Goal: Task Accomplishment & Management: Use online tool/utility

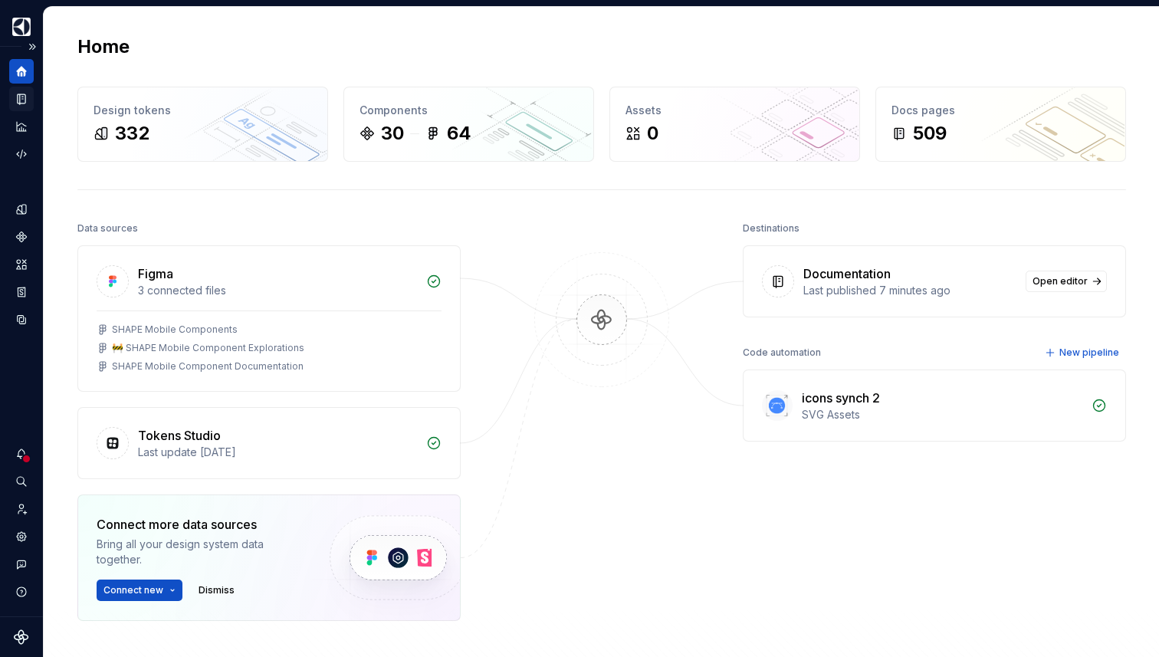
click at [20, 104] on icon "Documentation" at bounding box center [22, 99] width 8 height 10
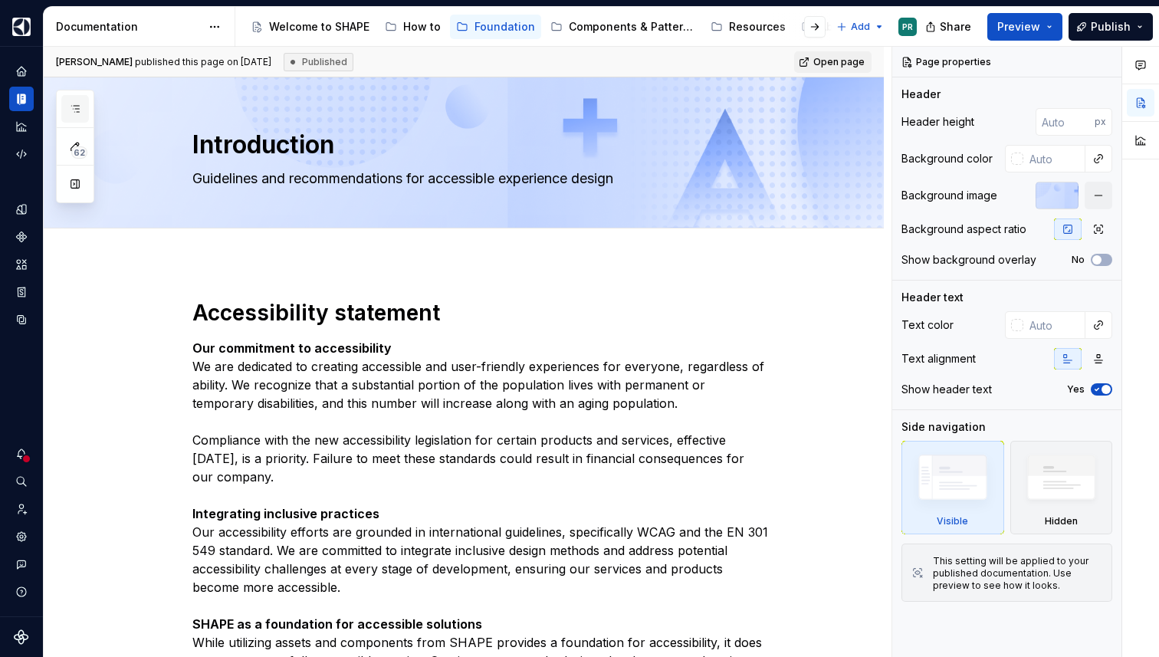
click at [72, 109] on icon "button" at bounding box center [75, 109] width 12 height 12
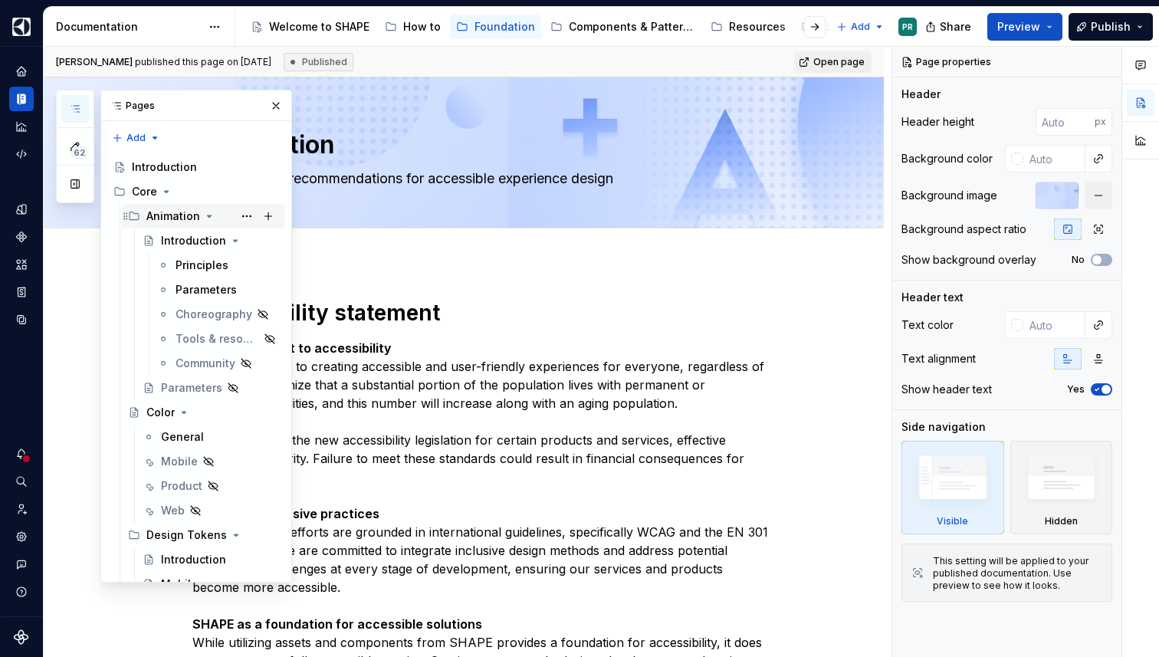
click at [207, 223] on div "Animation" at bounding box center [212, 216] width 133 height 21
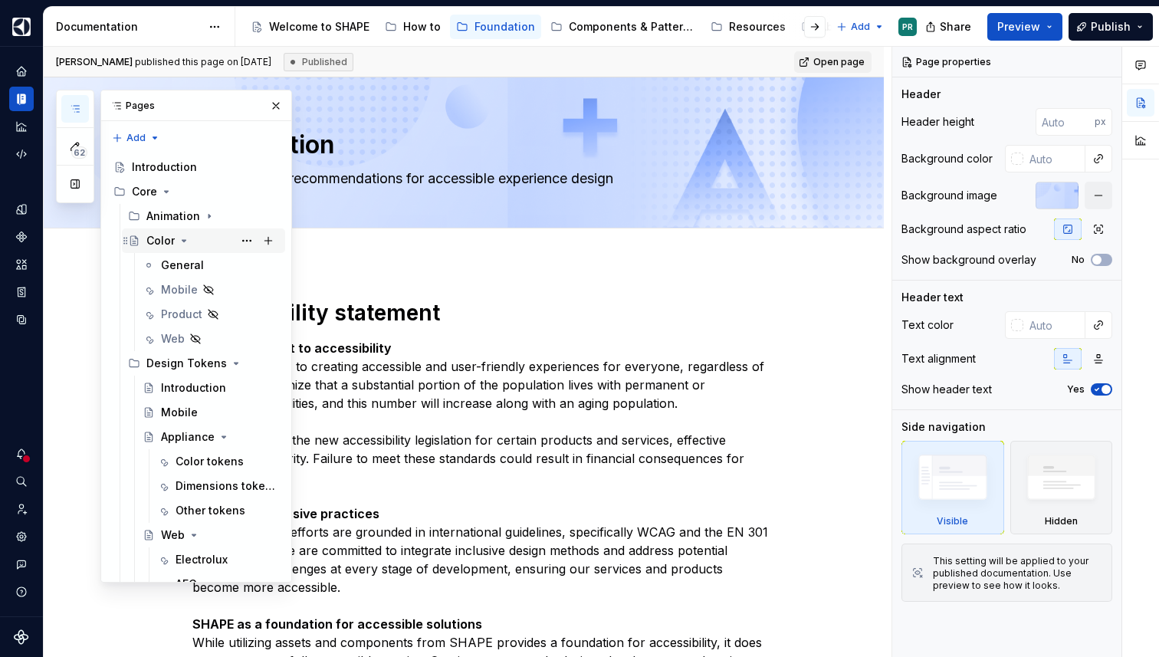
click at [182, 241] on icon "Page tree" at bounding box center [184, 241] width 4 height 2
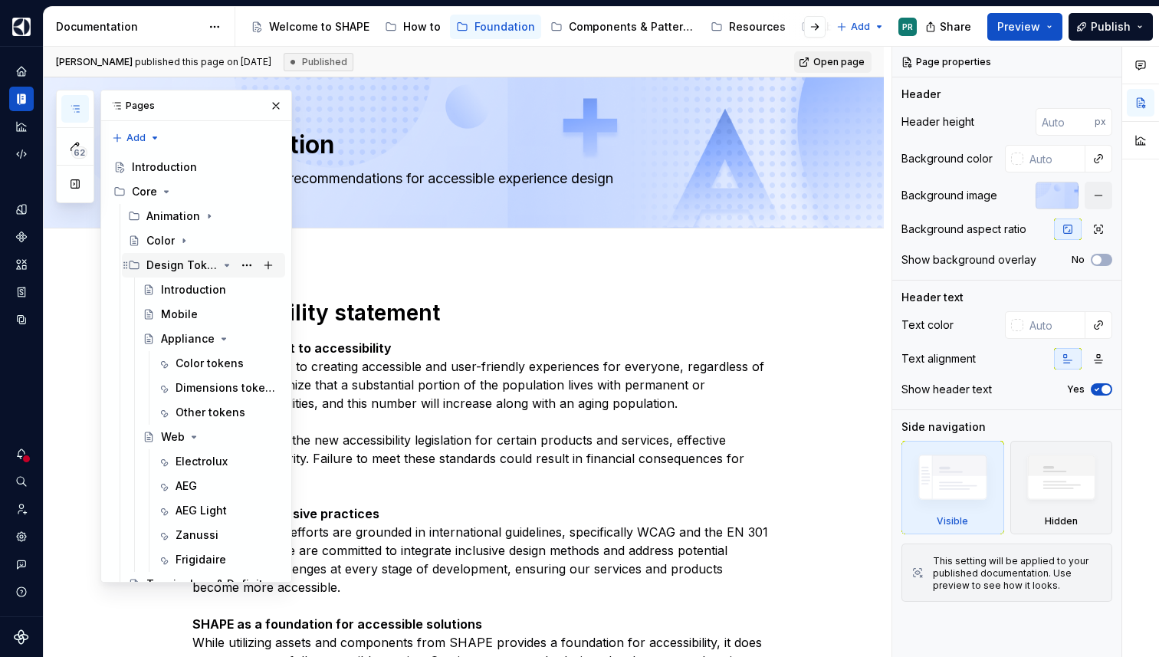
click at [225, 265] on icon "Page tree" at bounding box center [227, 266] width 4 height 2
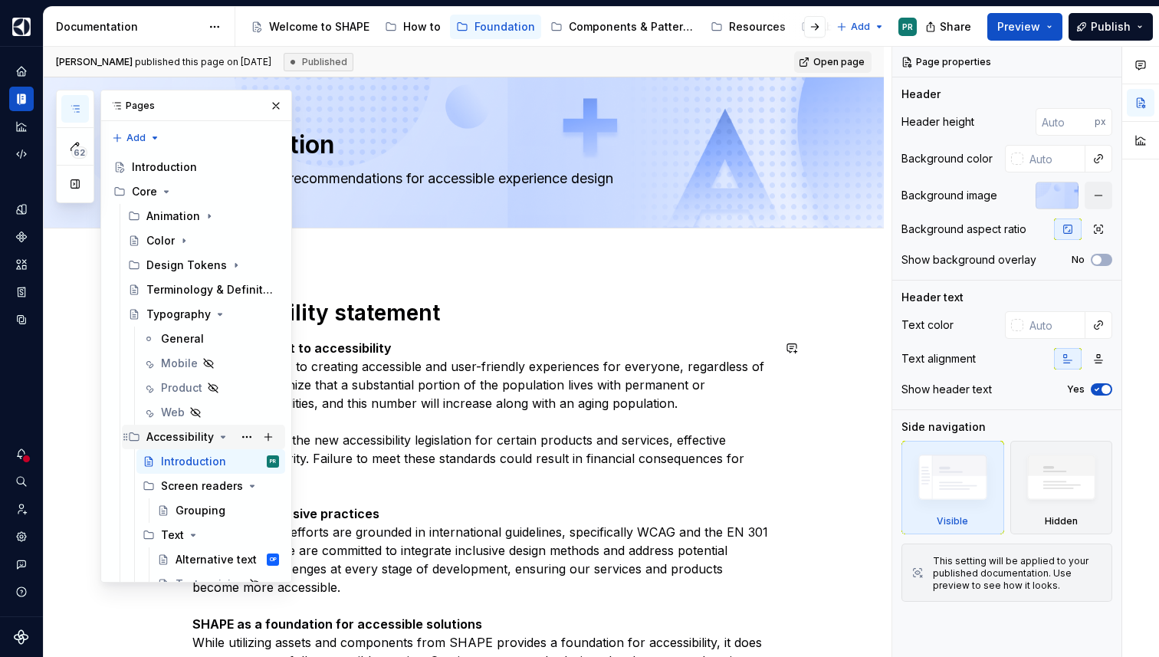
click at [222, 437] on icon "Page tree" at bounding box center [224, 437] width 4 height 2
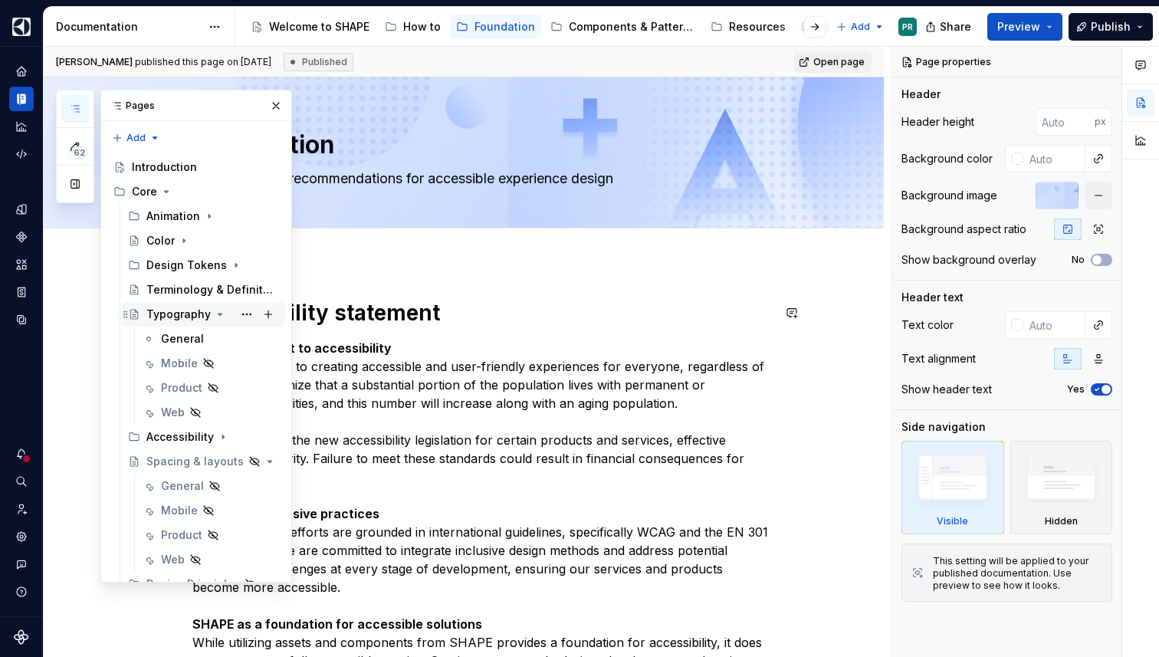
click at [214, 311] on icon "Page tree" at bounding box center [220, 314] width 12 height 12
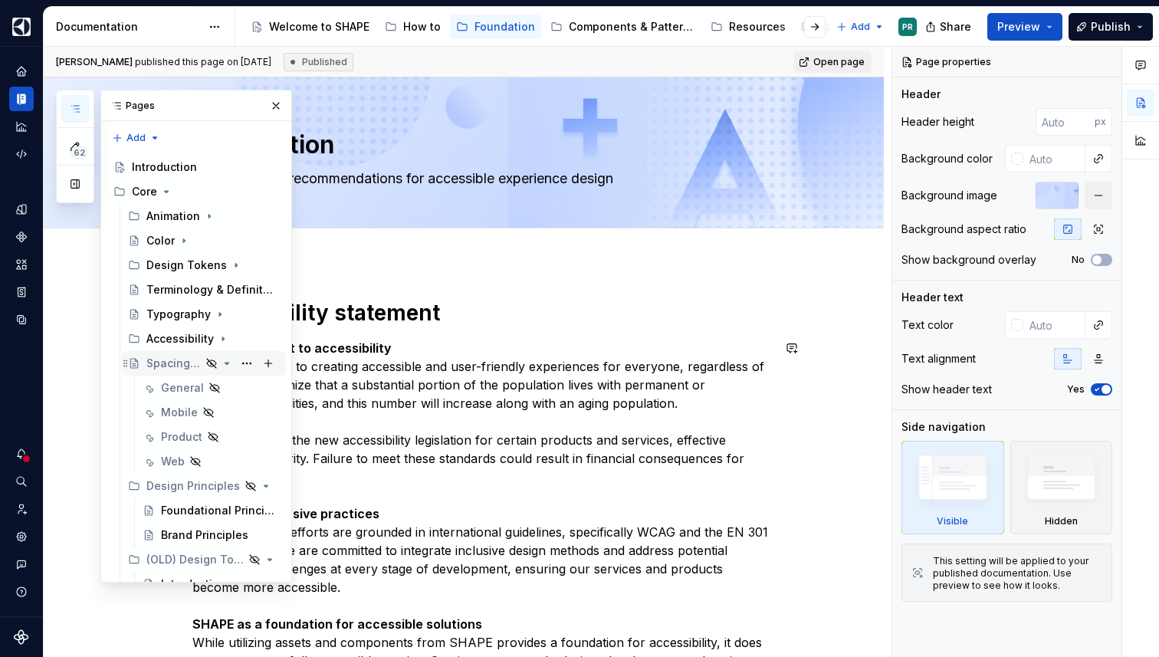
click at [229, 365] on icon "Page tree" at bounding box center [227, 363] width 12 height 12
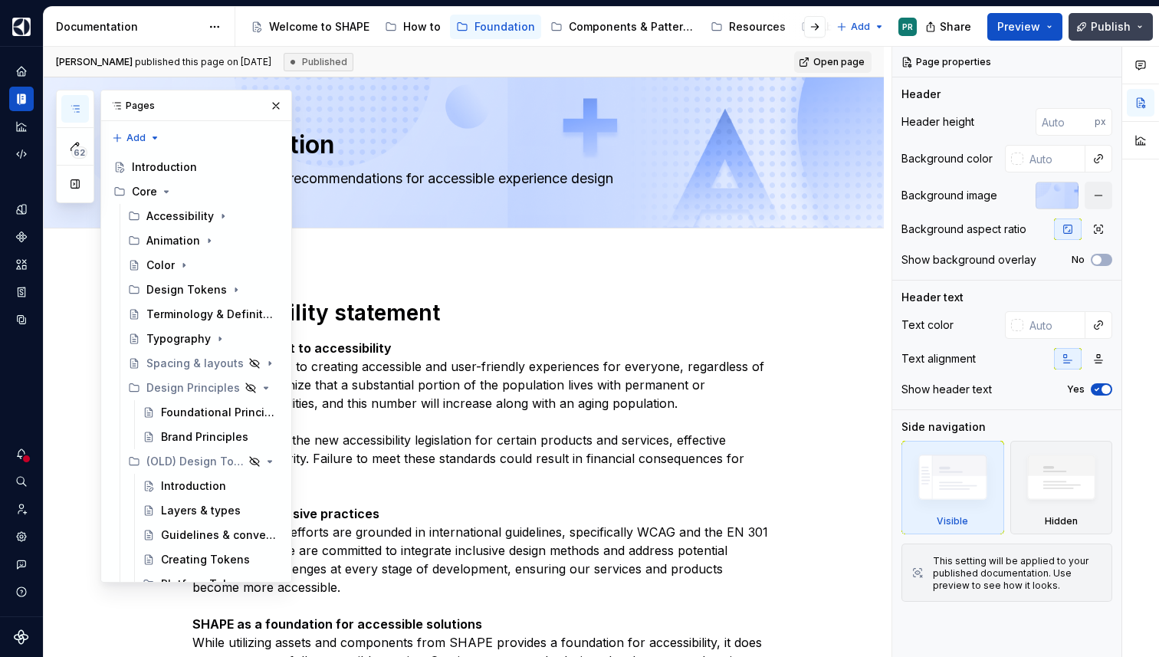
click at [1106, 18] on button "Publish" at bounding box center [1111, 27] width 84 height 28
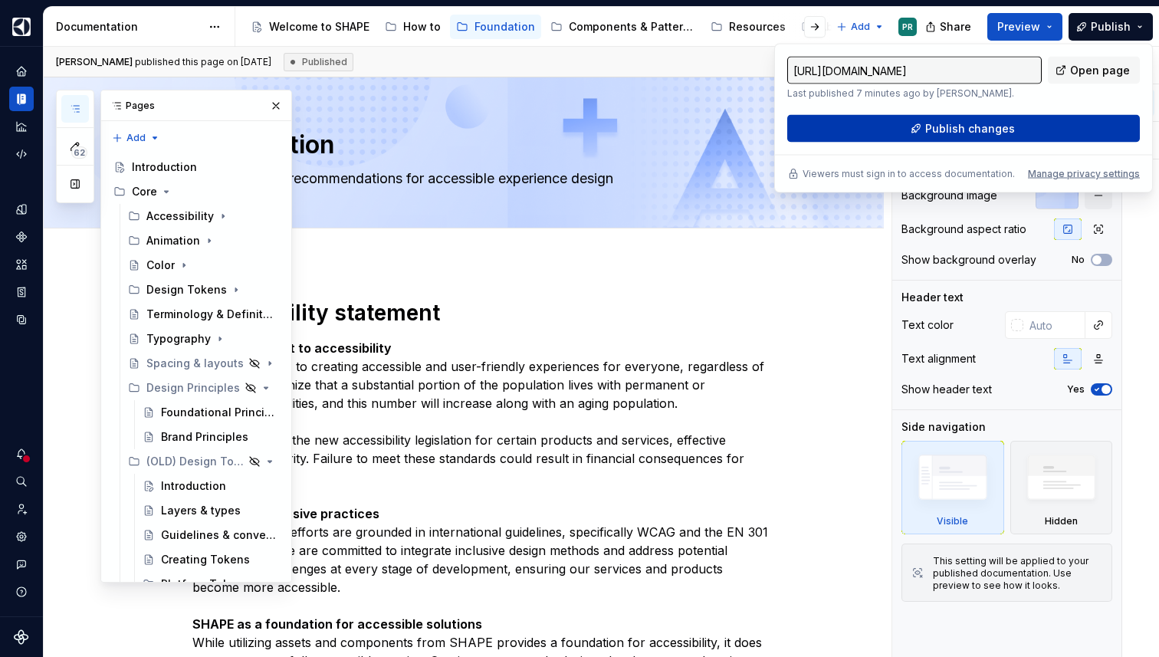
click at [973, 125] on span "Publish changes" at bounding box center [971, 128] width 90 height 15
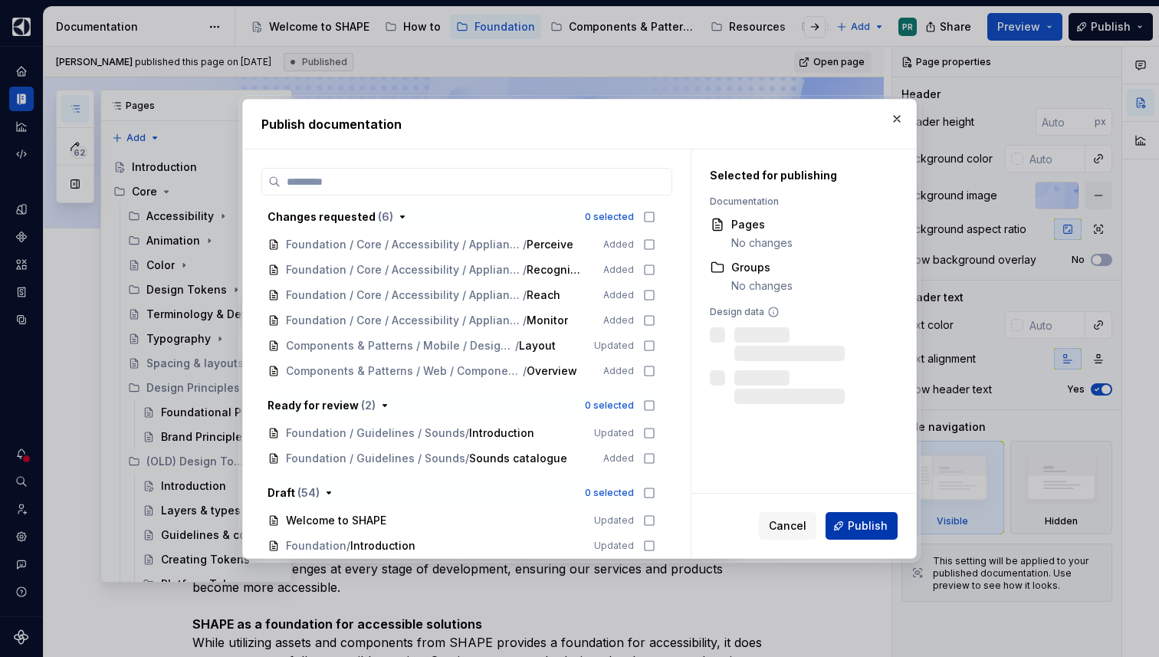
click at [858, 528] on span "Publish" at bounding box center [868, 525] width 40 height 15
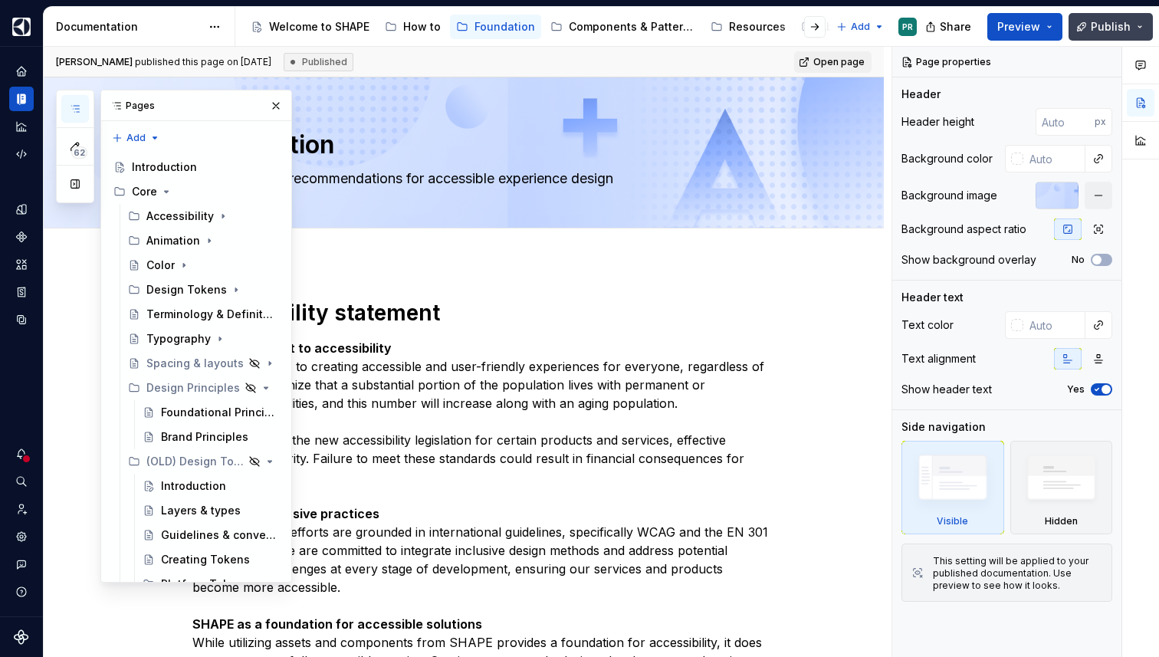
click at [1146, 27] on button "Publish" at bounding box center [1111, 27] width 84 height 28
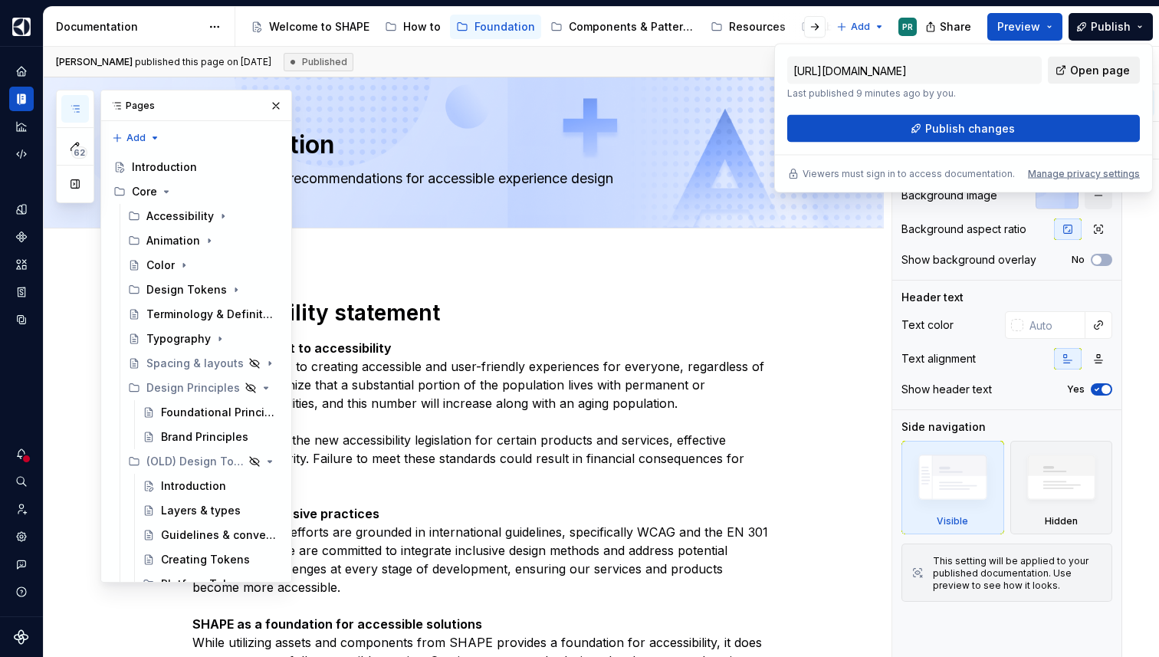
click at [1113, 71] on span "Open page" at bounding box center [1100, 70] width 60 height 15
click at [521, 264] on div "Accessibility statement Our commitment to accessibility We are dedicated to cre…" at bounding box center [464, 596] width 840 height 669
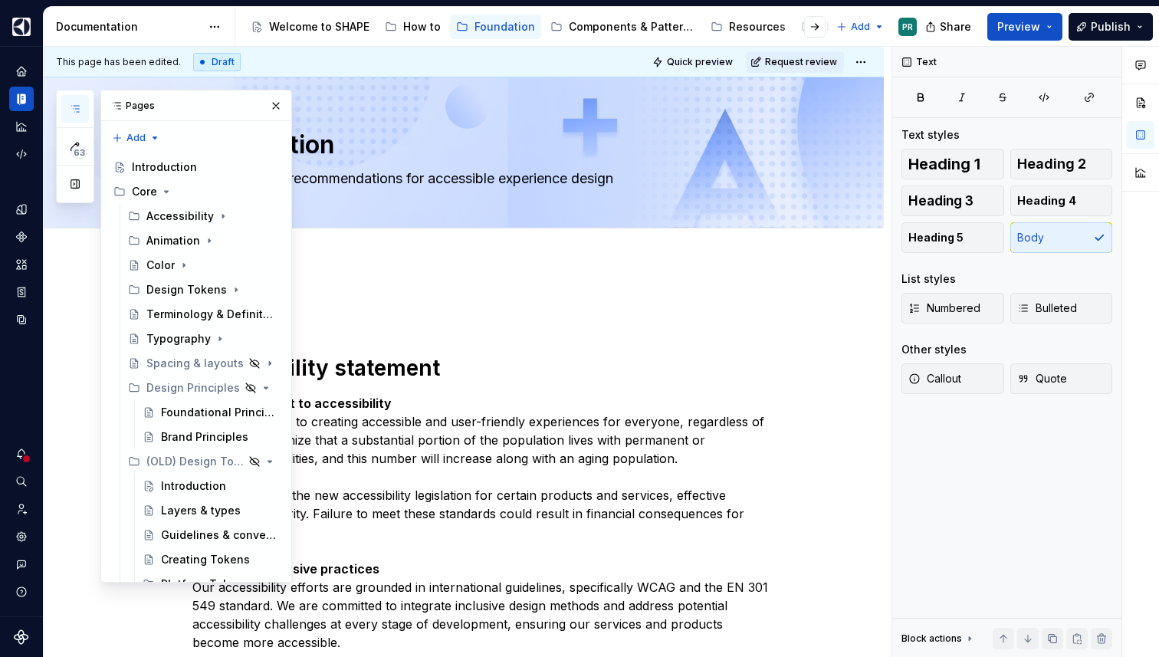
type textarea "*"
